Goal: Task Accomplishment & Management: Manage account settings

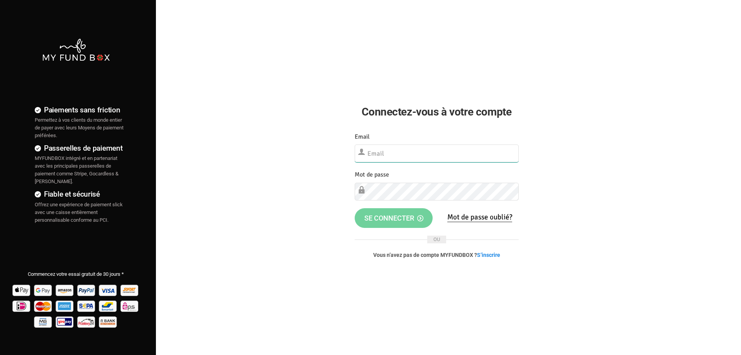
type input "[EMAIL_ADDRESS][DOMAIN_NAME]"
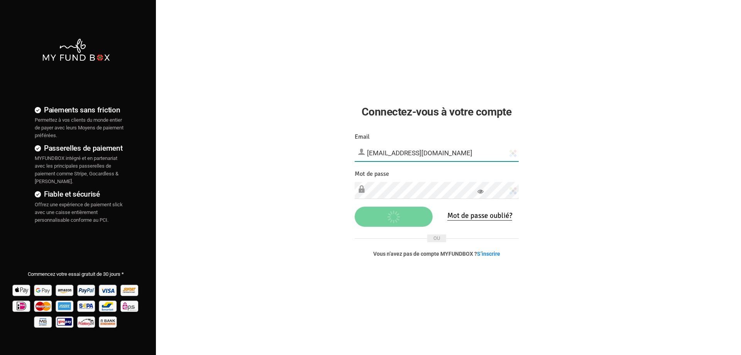
click at [428, 151] on input "[EMAIL_ADDRESS][DOMAIN_NAME]" at bounding box center [437, 152] width 164 height 17
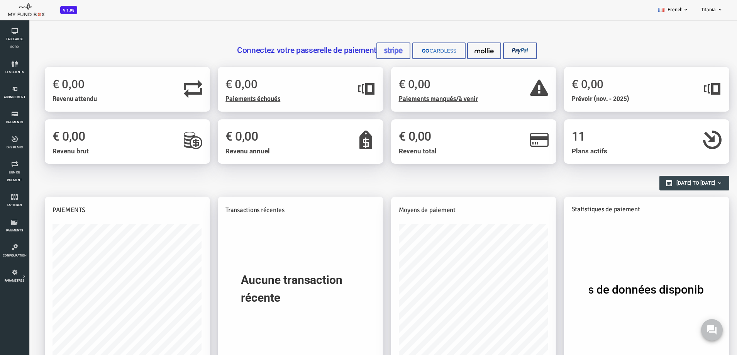
click at [10, 116] on div "Connectez votre passerelle de paiement Créer un lien de paiement Créer Mode de …" at bounding box center [354, 293] width 708 height 548
